Goal: Task Accomplishment & Management: Use online tool/utility

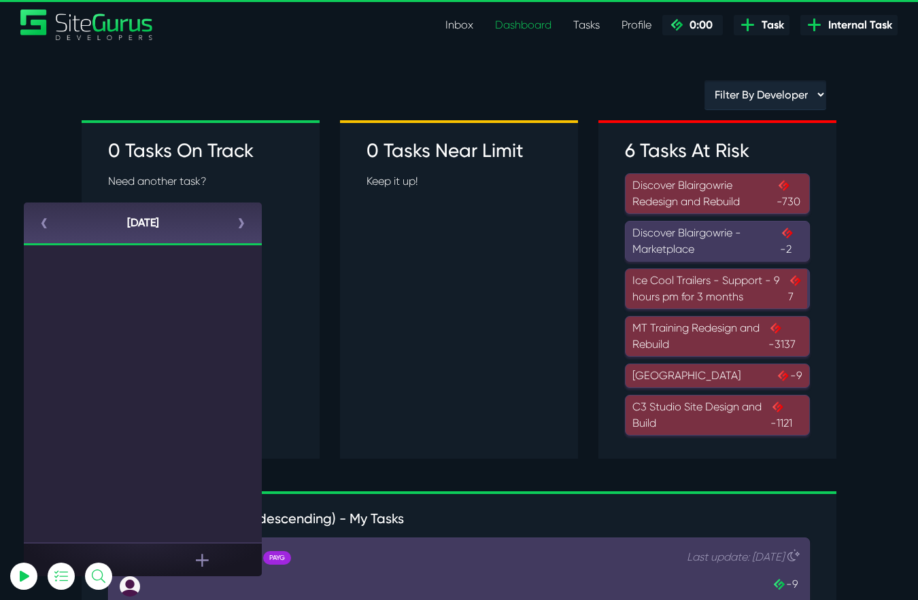
click at [41, 224] on link "‹" at bounding box center [44, 223] width 41 height 41
click at [203, 560] on icon at bounding box center [202, 560] width 13 height 13
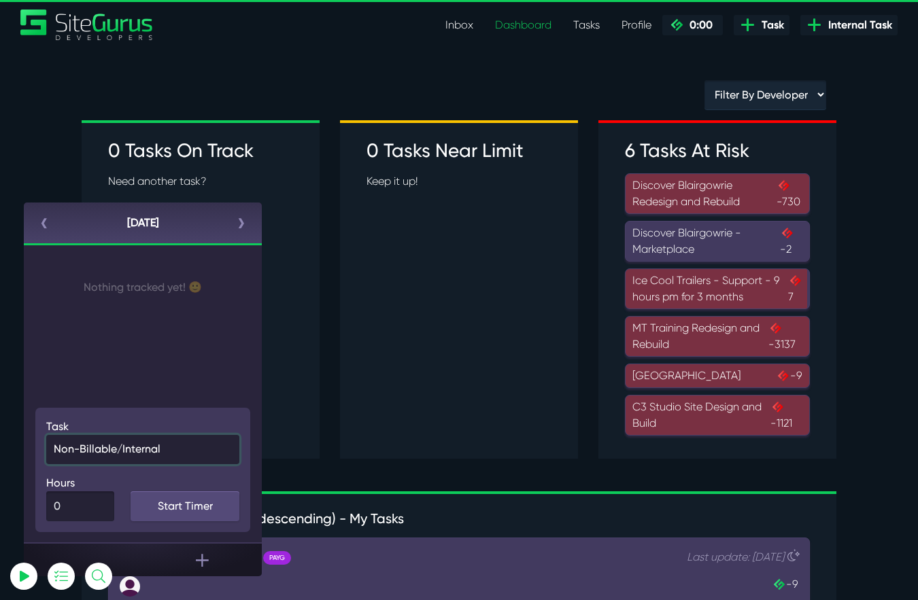
click at [117, 452] on select "Non-Billable/Internal Standup Internal SiteGurus Tasks C3 Studio Site Design an…" at bounding box center [142, 449] width 193 height 29
select select "66661"
click at [46, 435] on select "Non-Billable/Internal Standup Internal SiteGurus Tasks C3 Studio Site Design an…" at bounding box center [142, 449] width 193 height 29
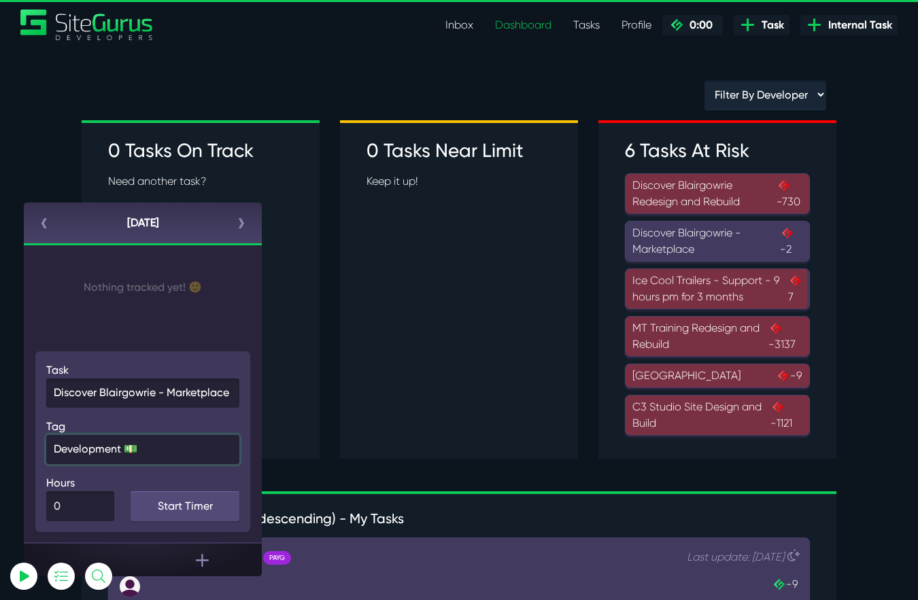
click at [126, 454] on select "Development 💵 Client Management 💵 Meetings/Calls 💵 Siteglide Support 💵 Internal…" at bounding box center [142, 449] width 193 height 29
select select "5"
click at [46, 435] on select "Development 💵 Client Management 💵 Meetings/Calls 💵 Siteglide Support 💵 Internal…" at bounding box center [142, 449] width 193 height 29
click at [103, 501] on input "1" at bounding box center [80, 507] width 68 height 30
type input "2"
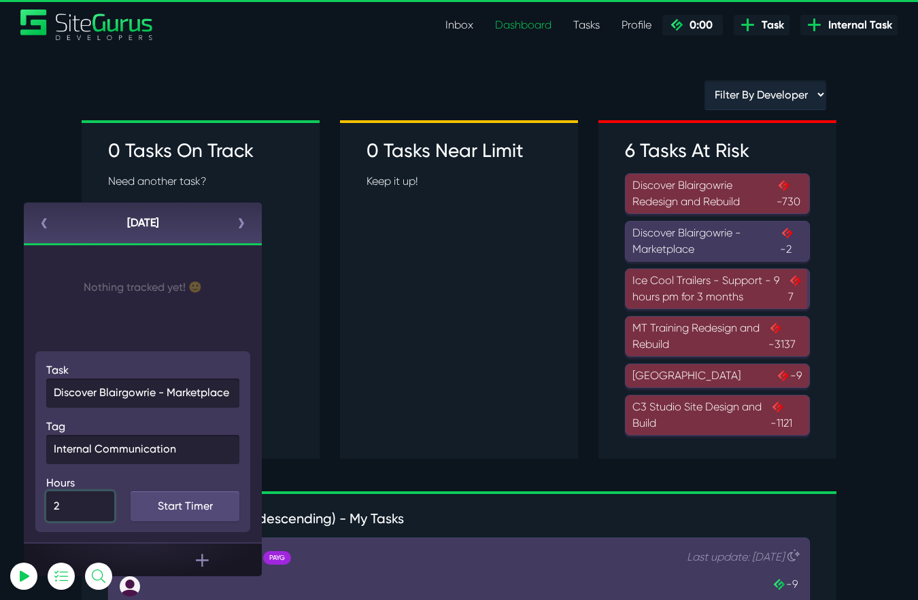
click at [103, 501] on input "2" at bounding box center [80, 507] width 68 height 30
type input "2"
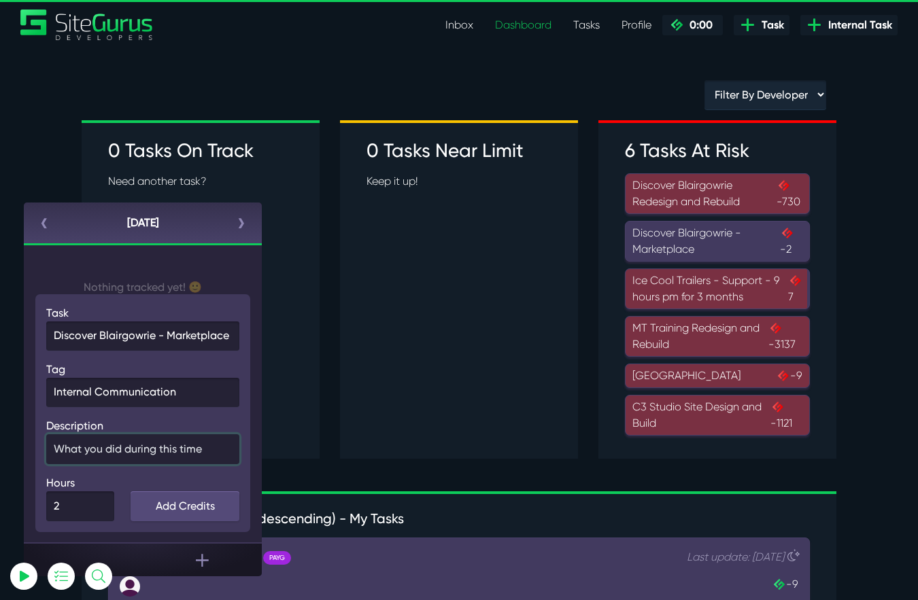
click at [165, 447] on input "text" at bounding box center [142, 450] width 193 height 30
type input "Meeting with MJ"
click at [167, 509] on link "Add Credits" at bounding box center [185, 507] width 109 height 30
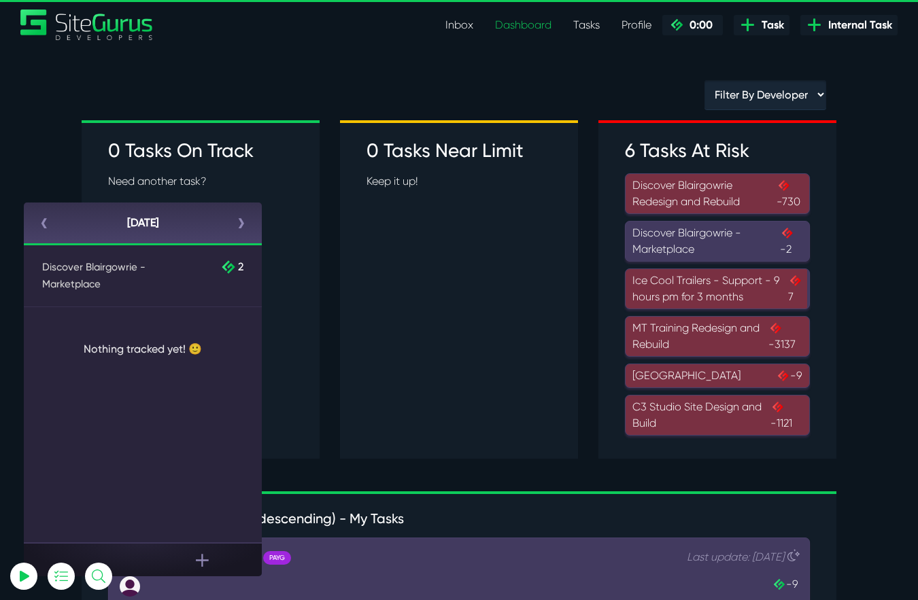
select select "0"
select select "1"
